Goal: Task Accomplishment & Management: Manage account settings

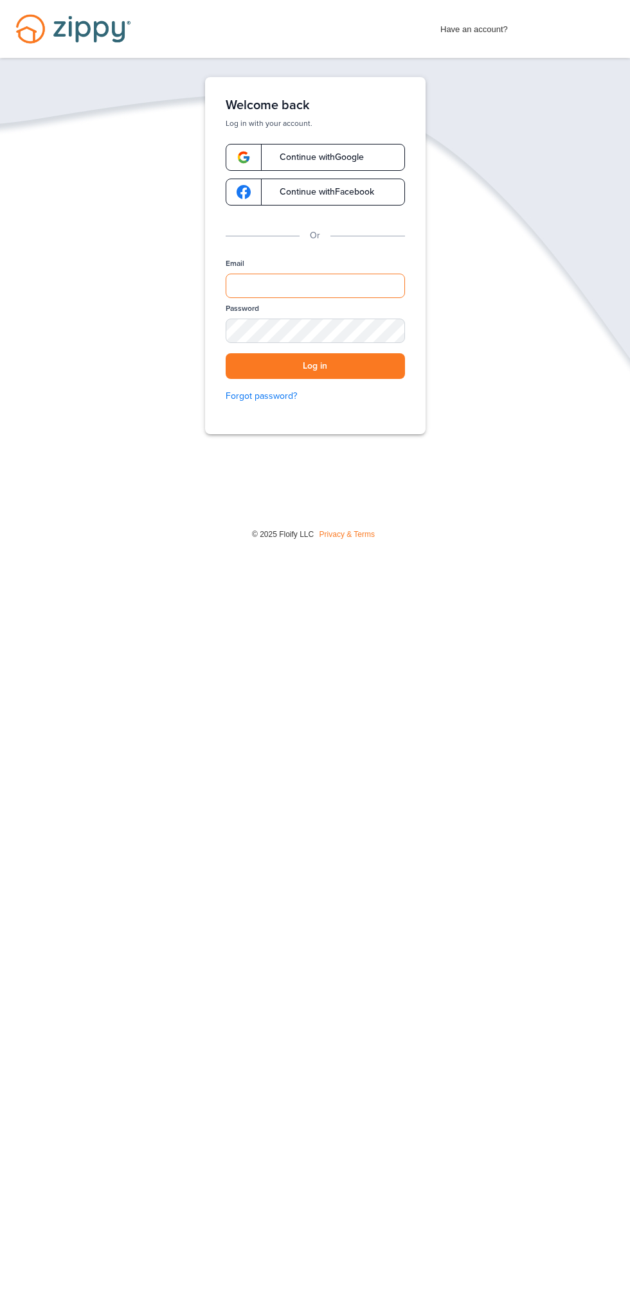
click at [330, 287] on input "Email" at bounding box center [314, 286] width 179 height 24
type input "**********"
click at [225, 353] on button "Log in" at bounding box center [314, 366] width 179 height 26
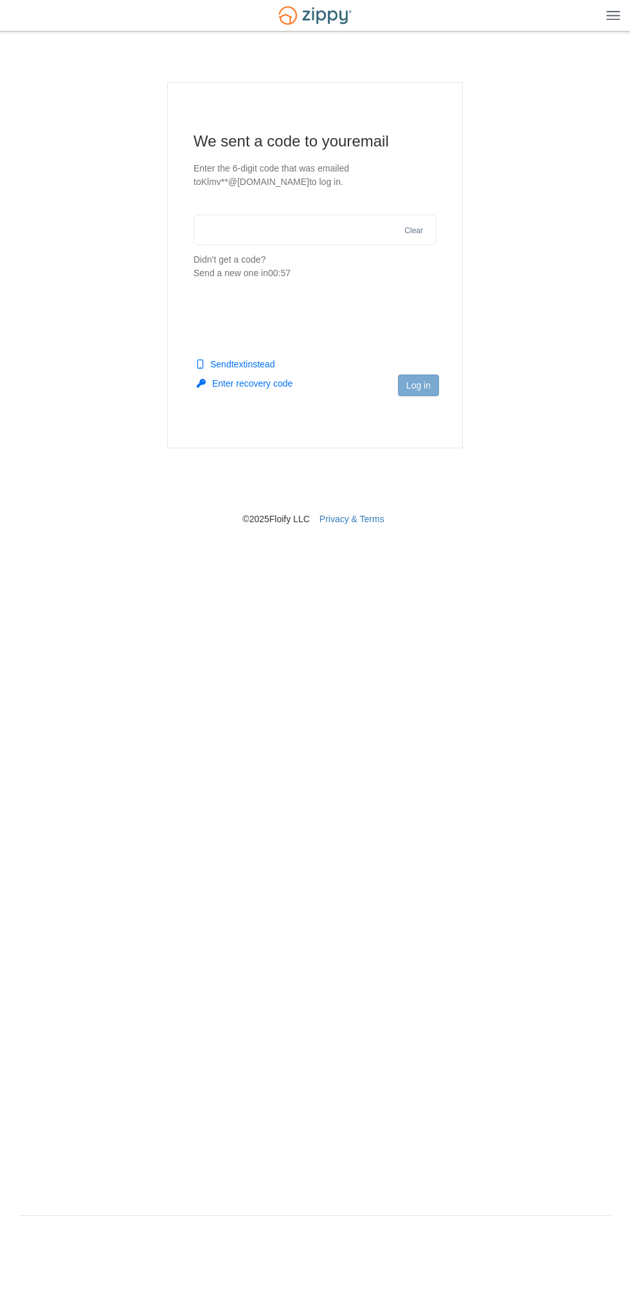
click at [315, 229] on input "text" at bounding box center [314, 230] width 243 height 31
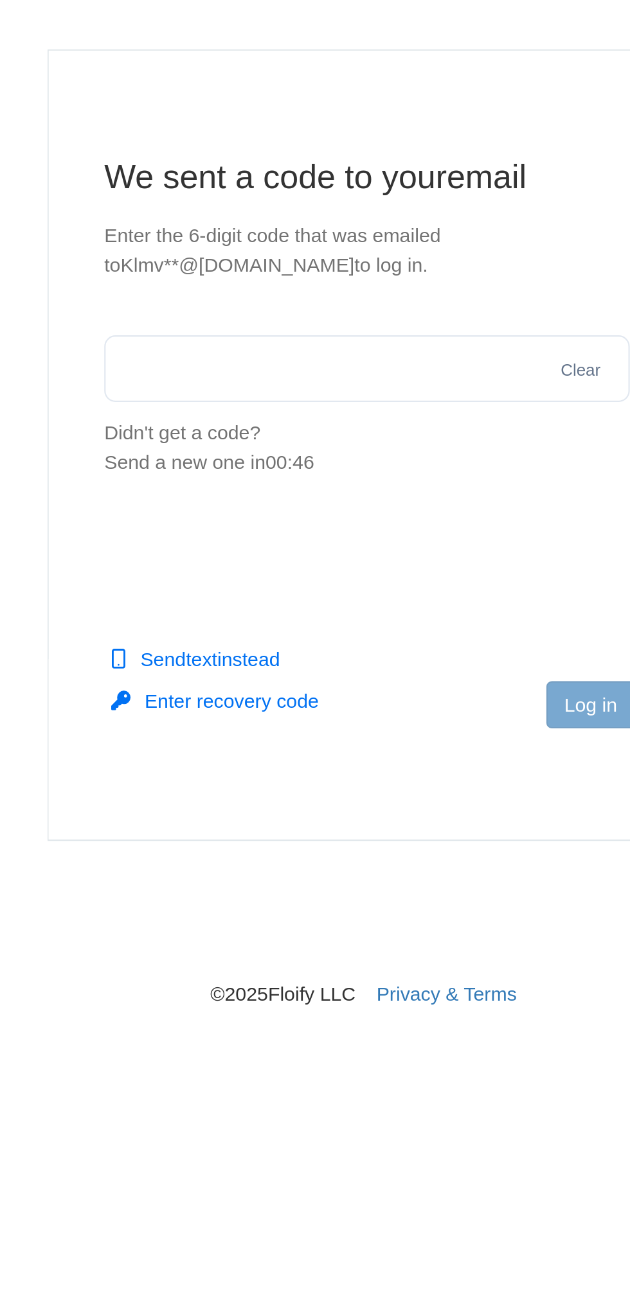
click at [280, 227] on input "text" at bounding box center [314, 230] width 243 height 31
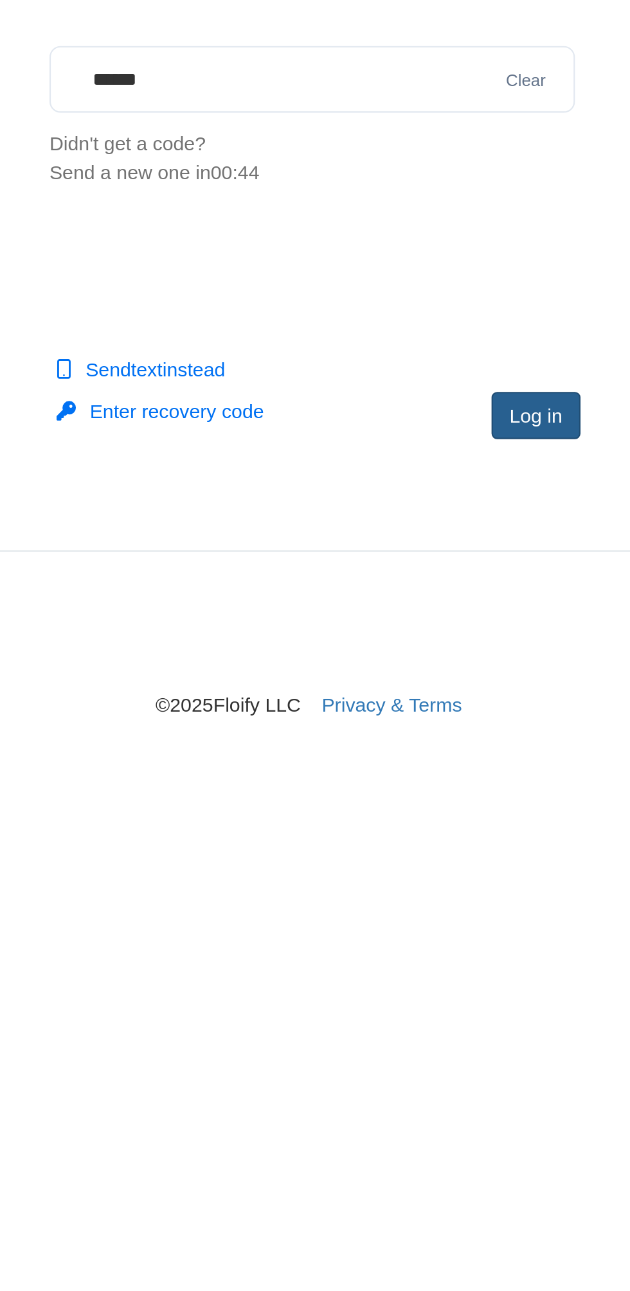
type input "******"
click at [430, 395] on button "Log in" at bounding box center [418, 386] width 41 height 22
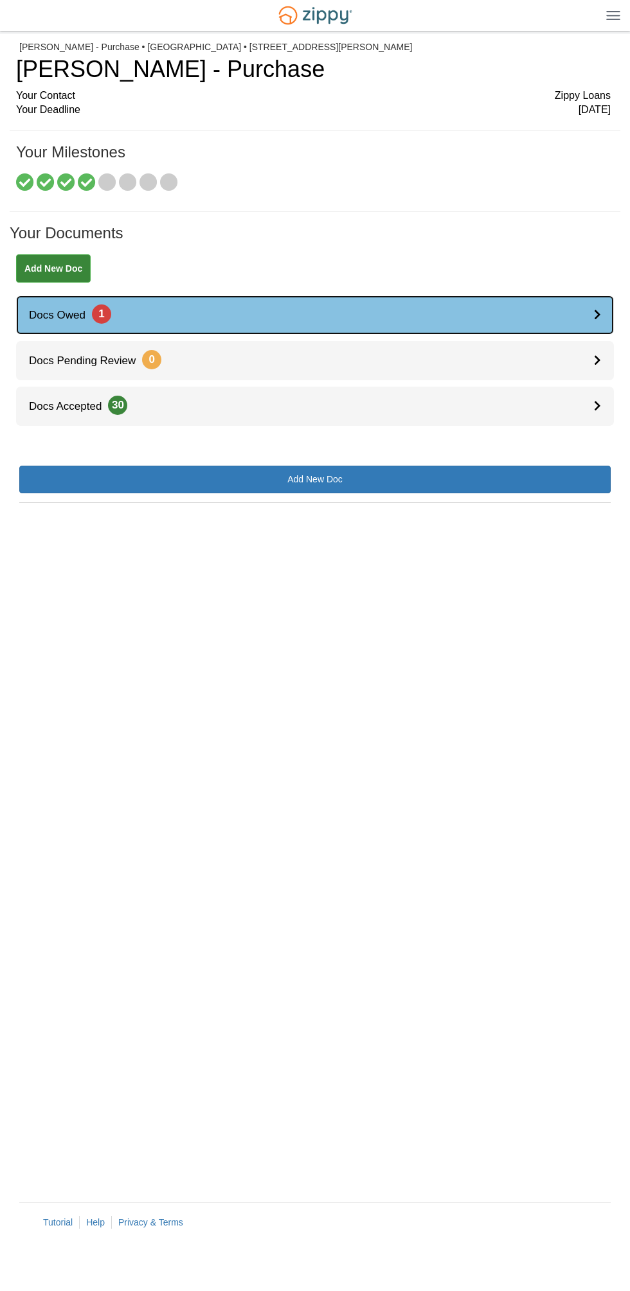
click at [597, 314] on icon at bounding box center [597, 314] width 7 height 11
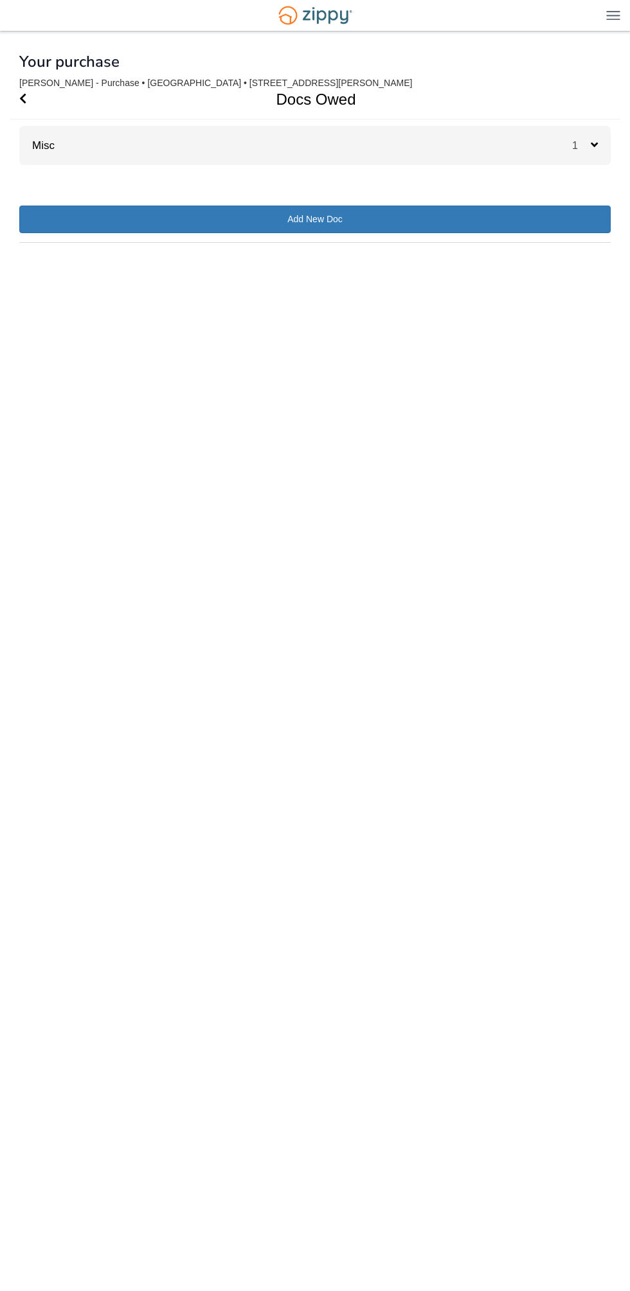
click at [565, 127] on div "Misc 1" at bounding box center [314, 145] width 591 height 39
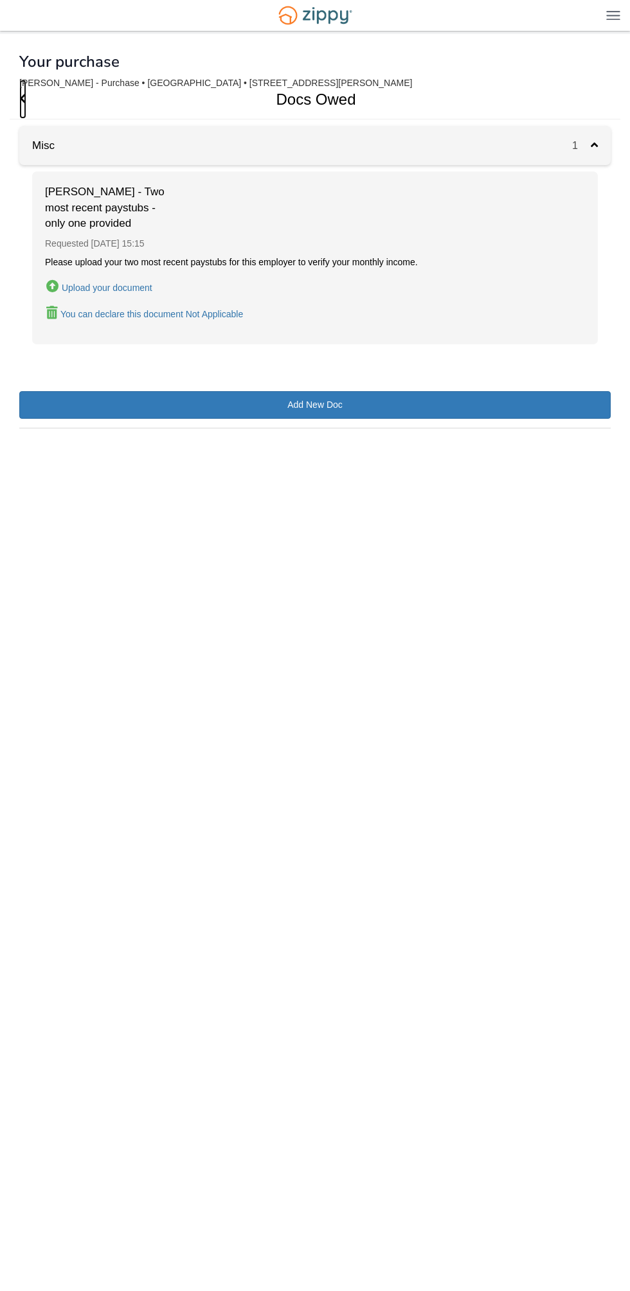
click at [24, 91] on span "Go Back" at bounding box center [22, 99] width 7 height 39
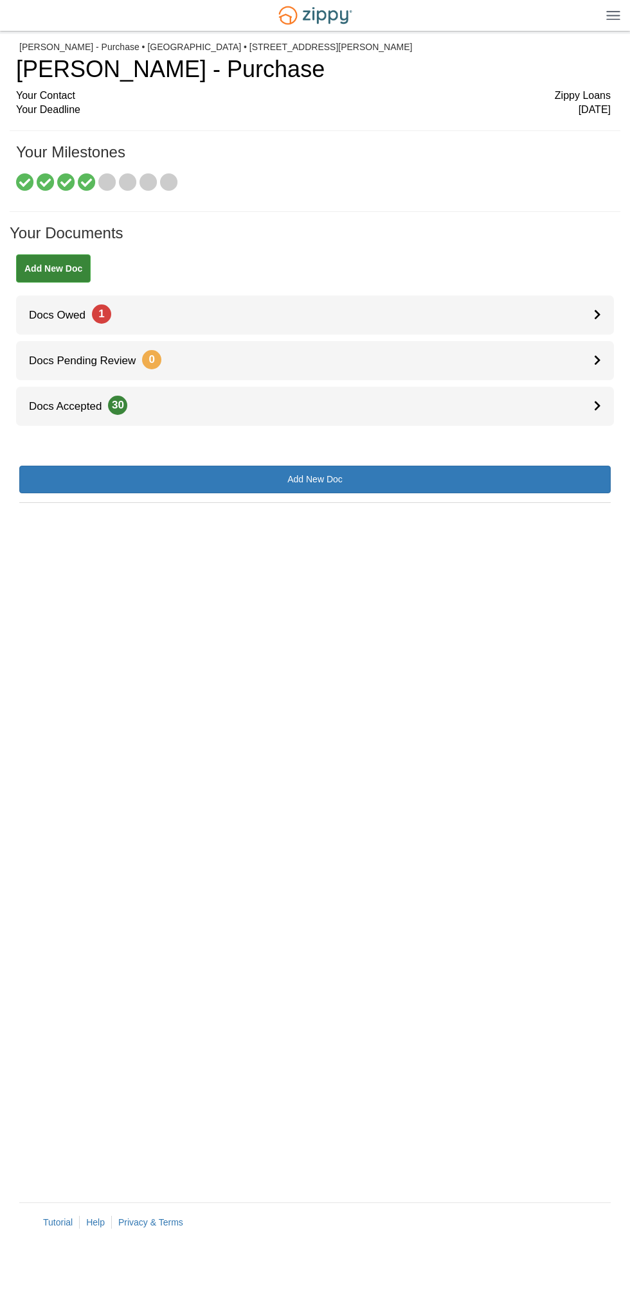
scroll to position [15, 0]
